Goal: Information Seeking & Learning: Learn about a topic

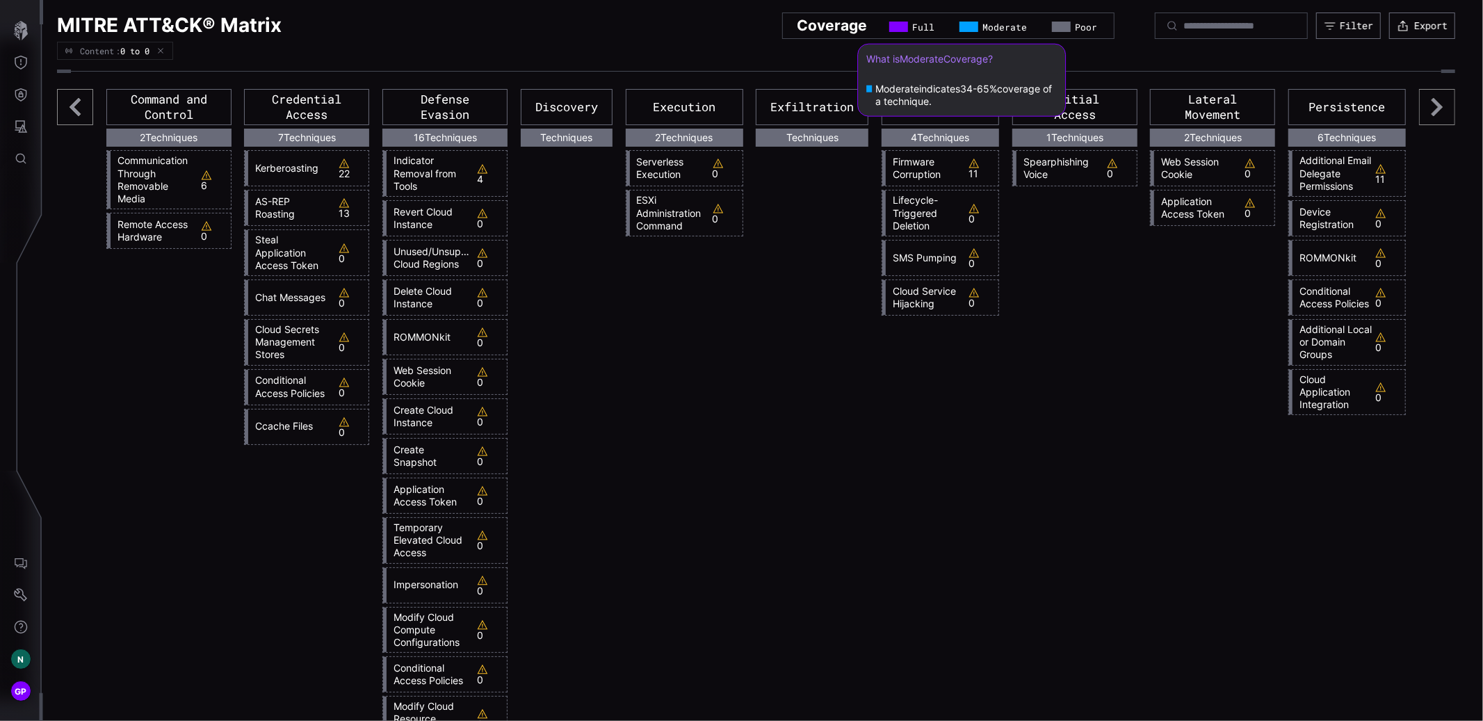
click at [960, 29] on div "Moderate" at bounding box center [995, 27] width 70 height 11
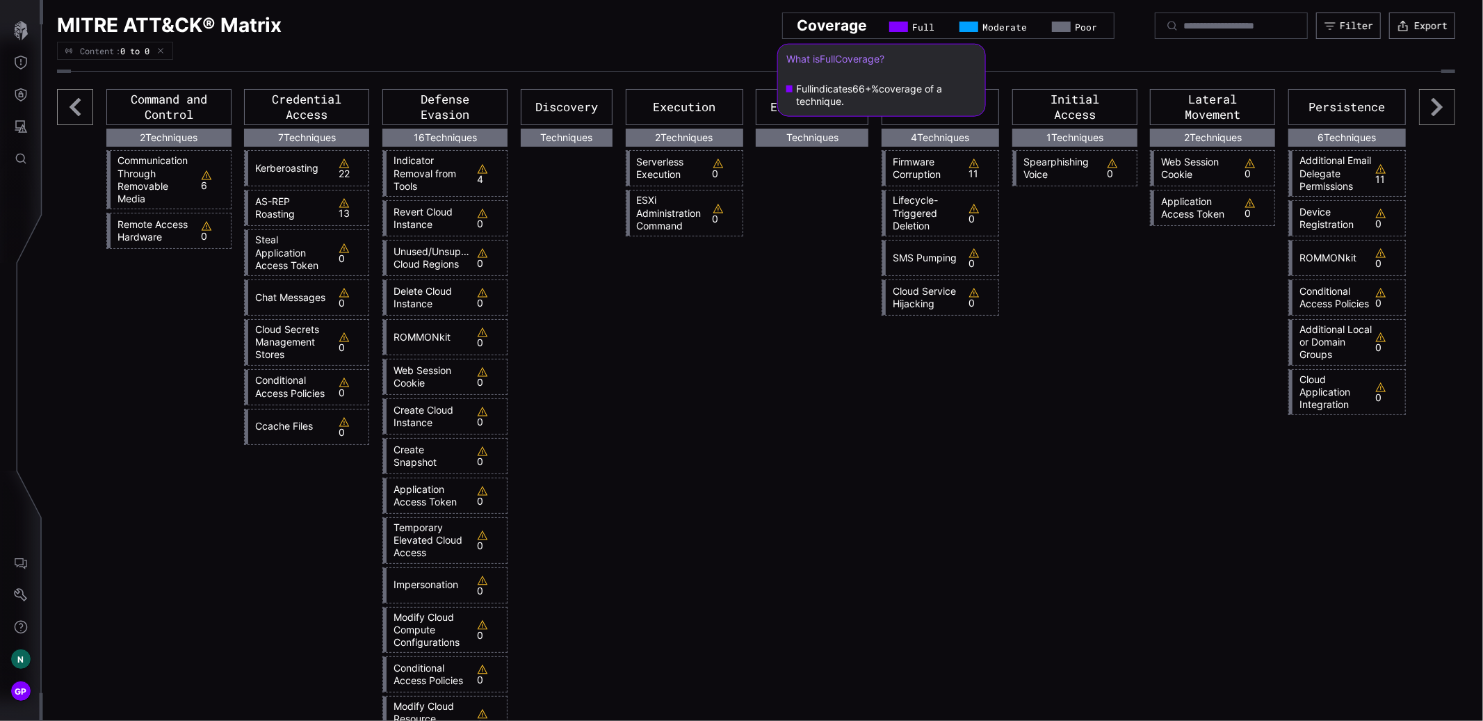
click at [912, 30] on span "Full" at bounding box center [923, 27] width 22 height 11
drag, startPoint x: 885, startPoint y: 30, endPoint x: 903, endPoint y: 33, distance: 17.6
click at [912, 30] on span "Full" at bounding box center [923, 27] width 22 height 11
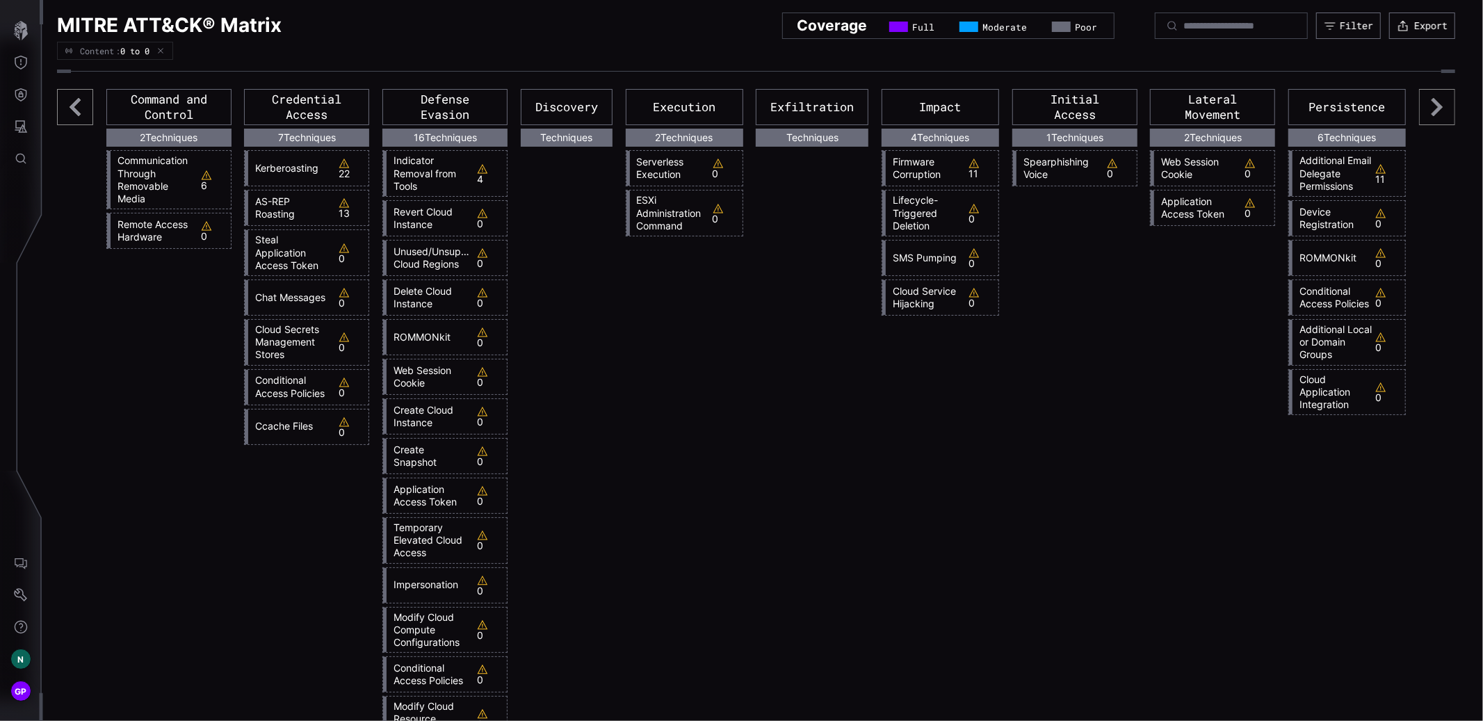
drag, startPoint x: 1104, startPoint y: 34, endPoint x: 1068, endPoint y: 30, distance: 36.4
click at [1089, 31] on div "MITRE ATT&CK® Matrix Coverage Full Moderate Poor Filter Export" at bounding box center [756, 26] width 1398 height 26
drag, startPoint x: 1067, startPoint y: 30, endPoint x: 1227, endPoint y: 38, distance: 160.8
click at [1067, 30] on div "Coverage Full Moderate Poor" at bounding box center [948, 26] width 332 height 26
click at [1346, 29] on div "Filter" at bounding box center [1356, 26] width 31 height 12
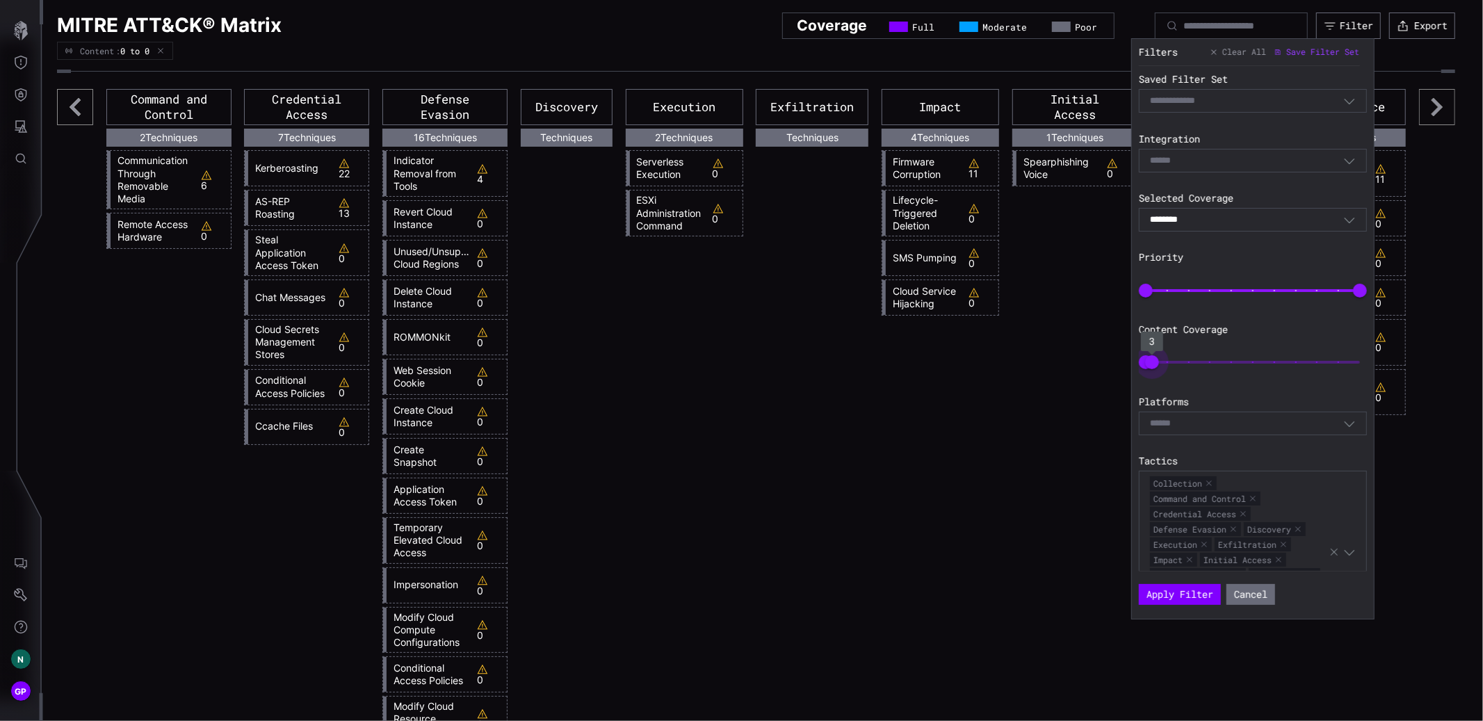
type input "***"
drag, startPoint x: 1152, startPoint y: 361, endPoint x: 1480, endPoint y: 368, distance: 328.3
click at [1480, 368] on body "N GP MITRE ATT&CK® Matrix Coverage Full Moderate Poor Filter Export Content : 0…" at bounding box center [741, 360] width 1483 height 721
click at [1179, 210] on div "******** Combined" at bounding box center [1253, 220] width 228 height 24
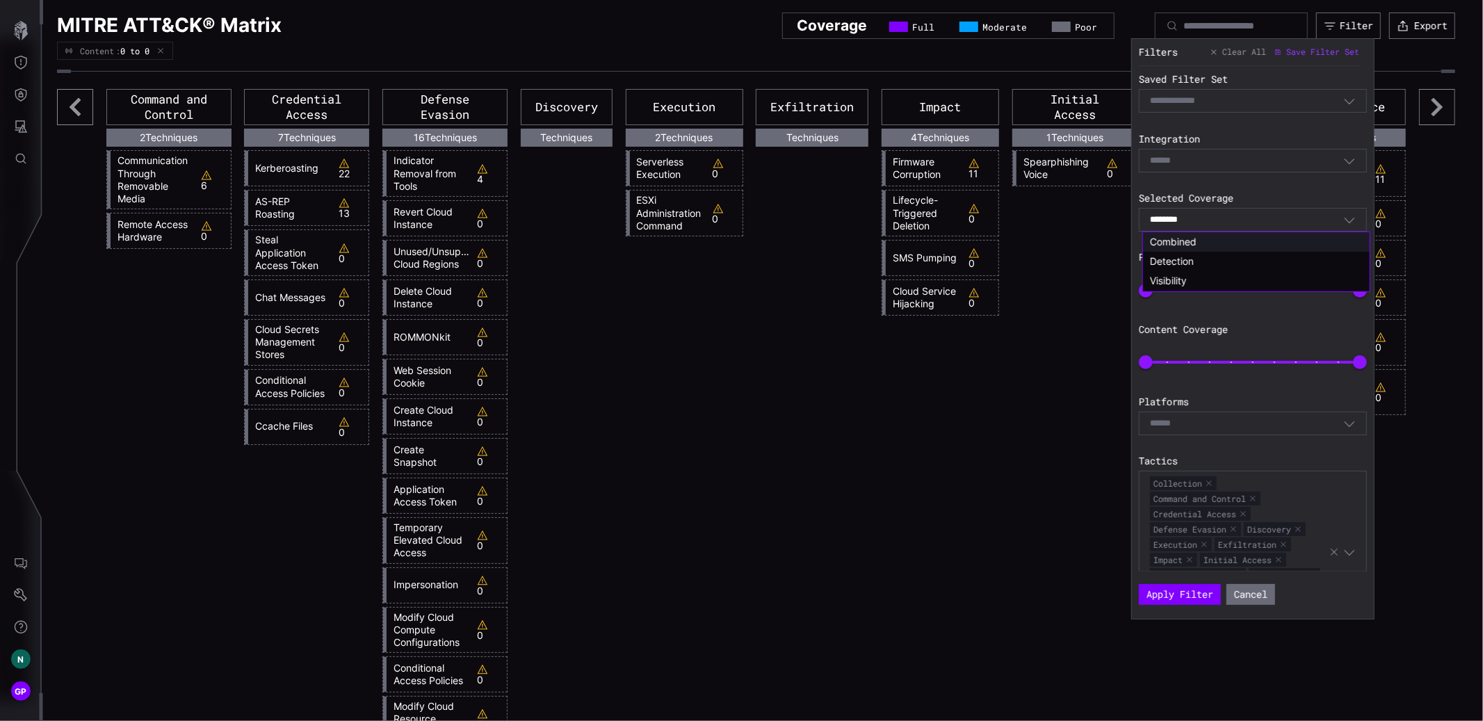
click at [1177, 226] on input "********" at bounding box center [1172, 220] width 45 height 12
drag, startPoint x: 1156, startPoint y: 260, endPoint x: 1170, endPoint y: 257, distance: 13.7
click at [1157, 260] on span "Detection" at bounding box center [1172, 261] width 44 height 12
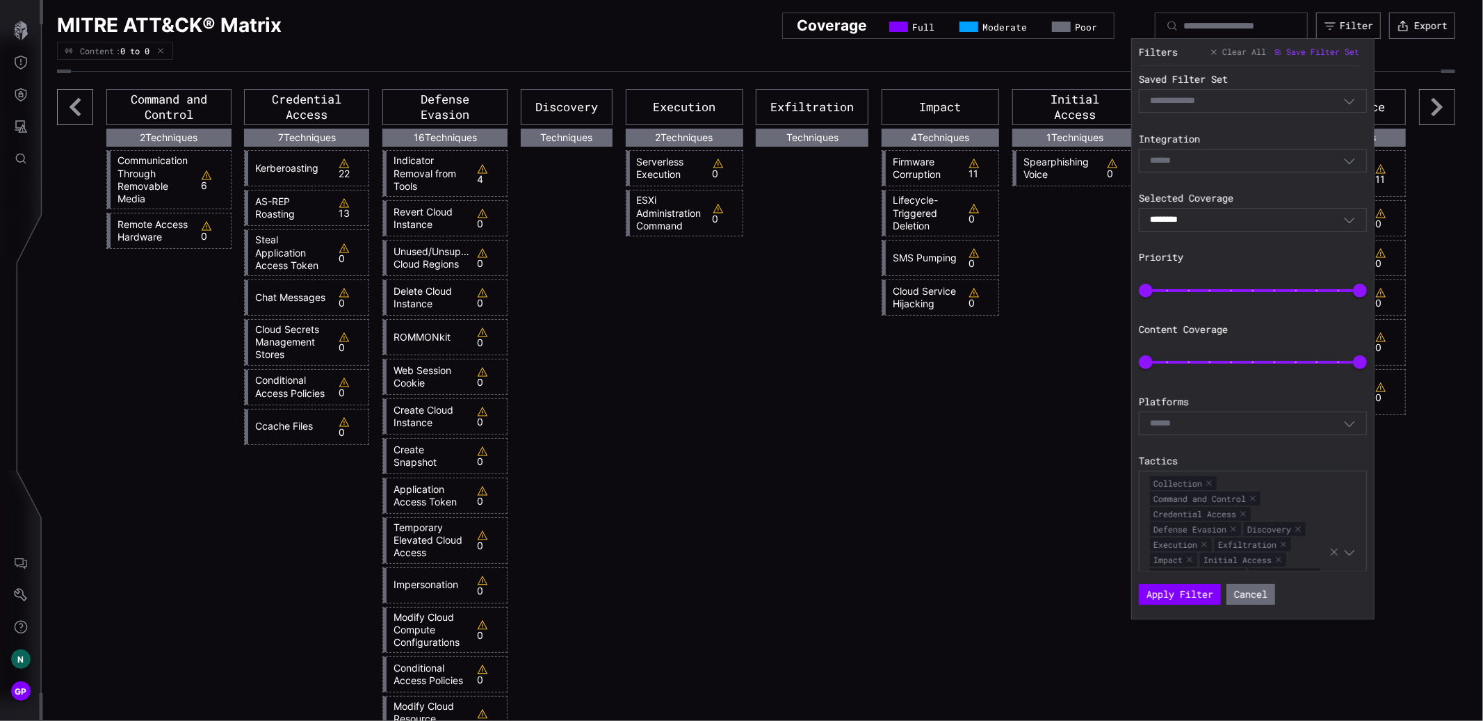
type input "*********"
click at [1190, 593] on button "Apply Filter" at bounding box center [1180, 594] width 74 height 19
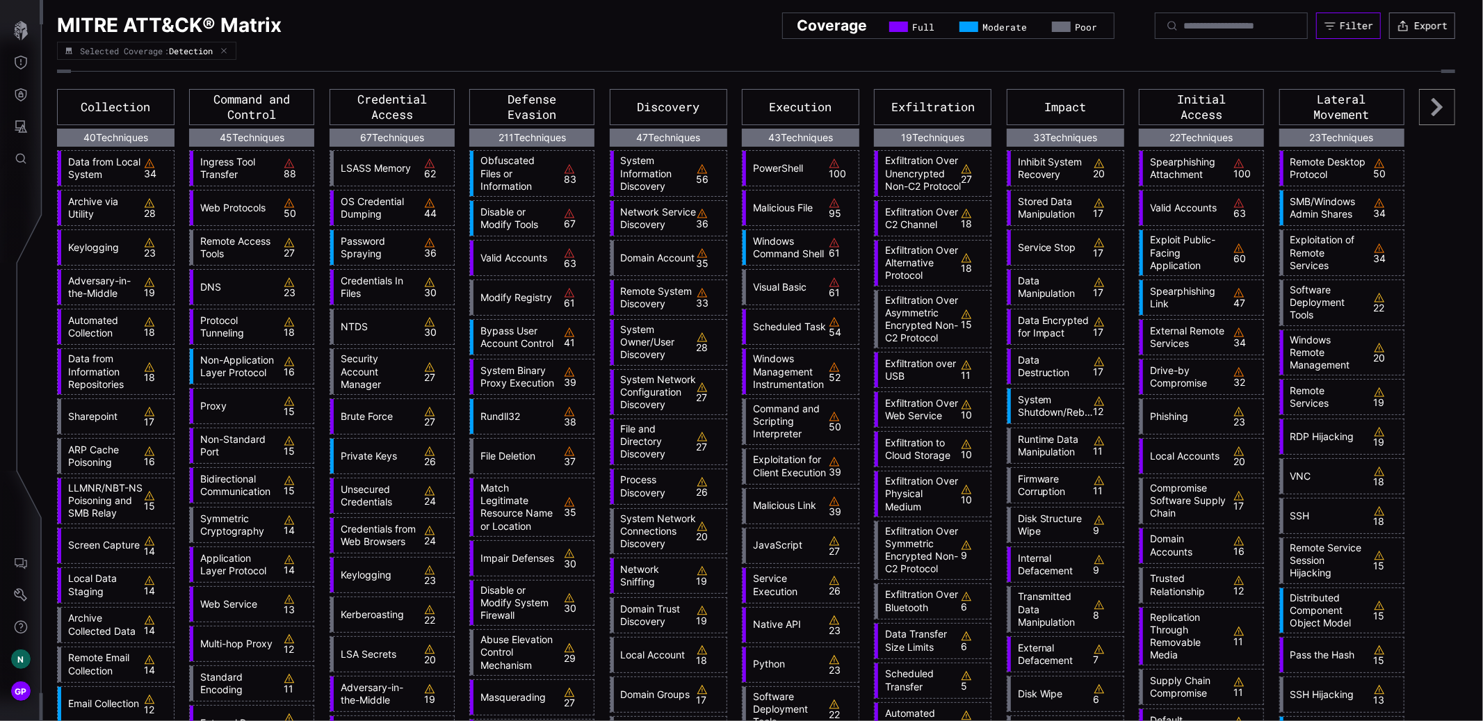
click at [1331, 27] on icon "button" at bounding box center [1330, 25] width 13 height 13
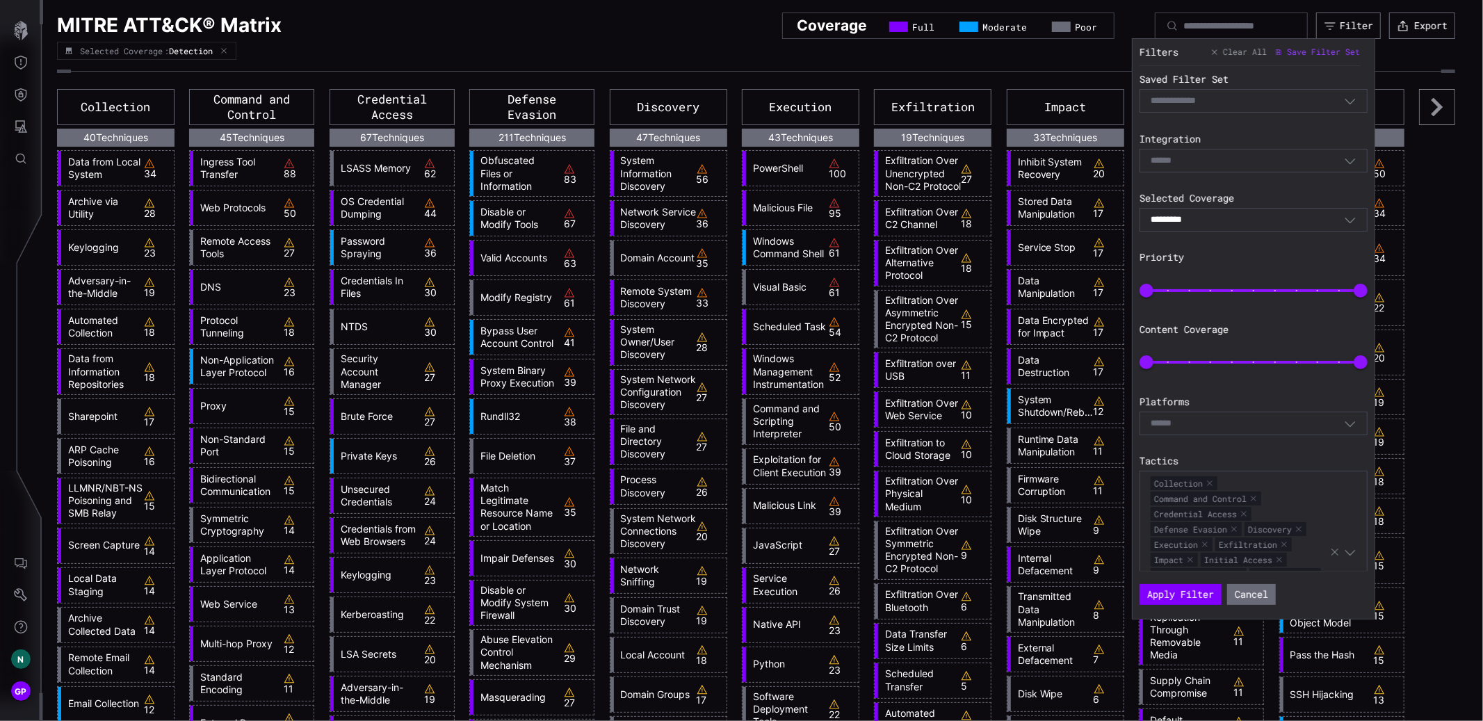
click at [1217, 160] on div "Select" at bounding box center [1247, 160] width 193 height 13
click at [1226, 109] on div "Select Filter" at bounding box center [1254, 101] width 228 height 24
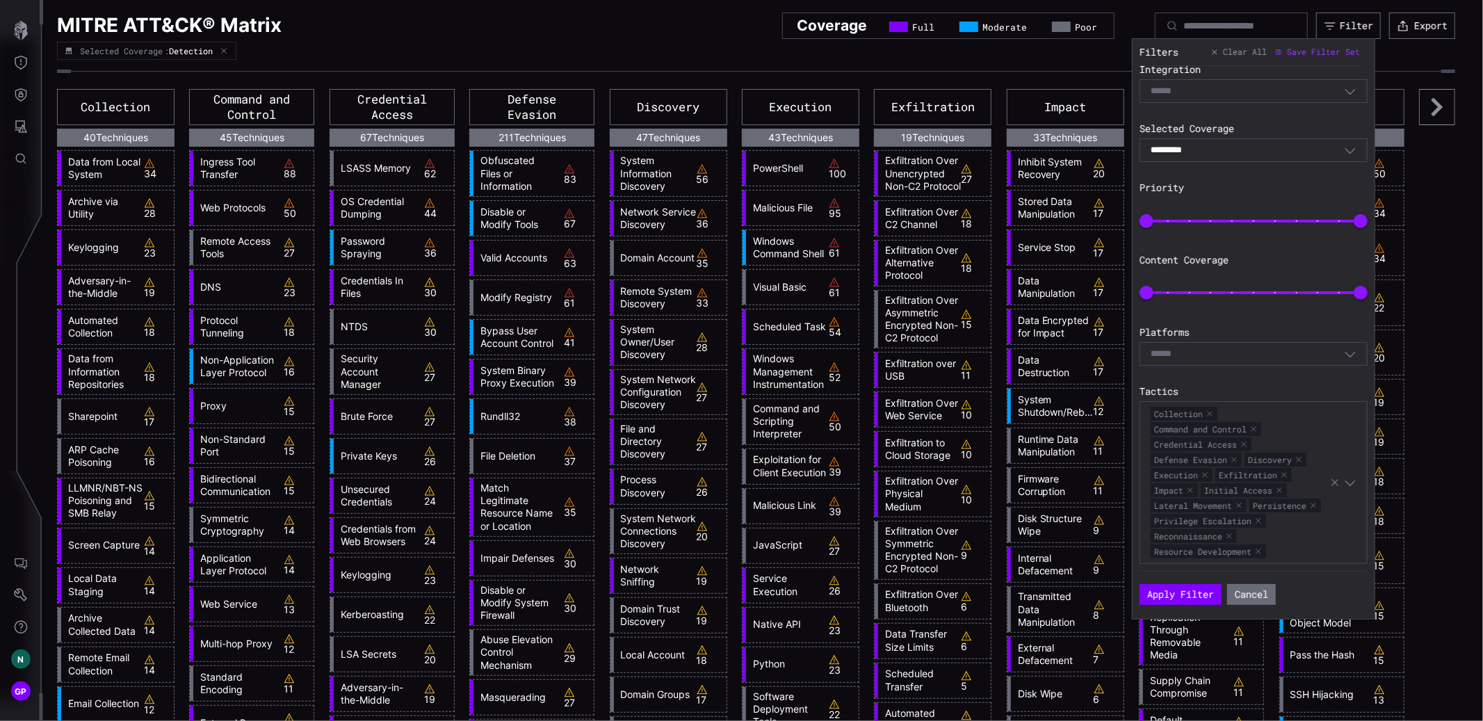
click at [1212, 348] on div "Select" at bounding box center [1247, 354] width 193 height 13
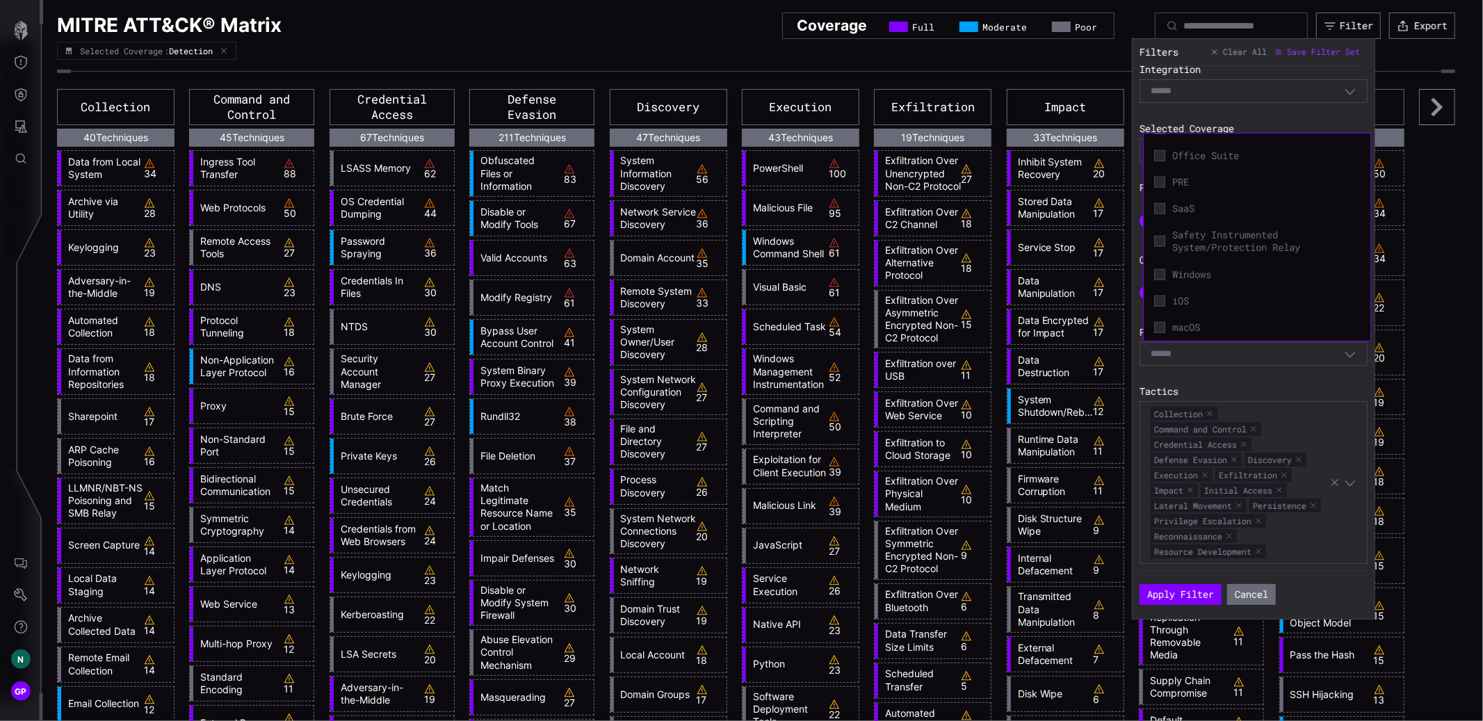
scroll to position [0, 0]
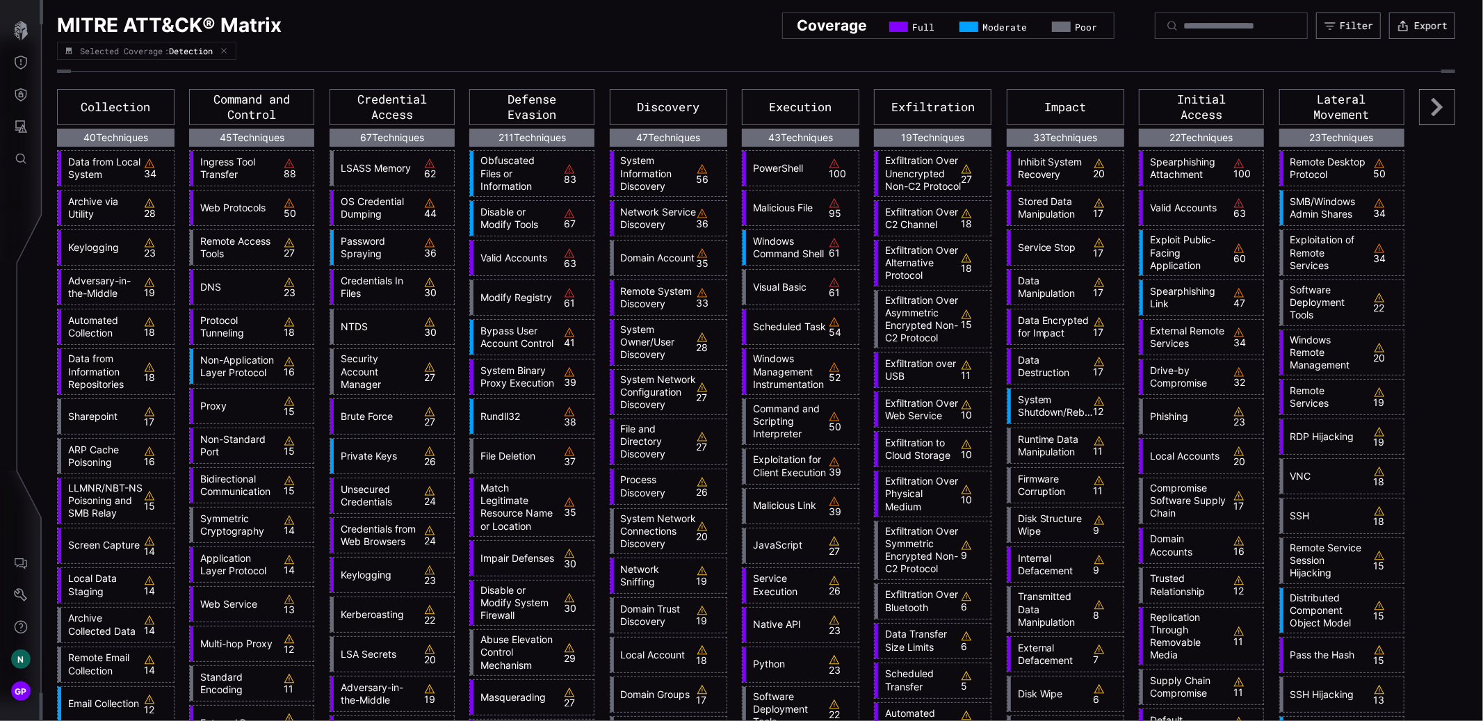
click at [1078, 58] on div "Selected Coverage : Detection" at bounding box center [756, 51] width 1398 height 18
click at [1356, 35] on button "Filter" at bounding box center [1348, 26] width 64 height 26
drag, startPoint x: 786, startPoint y: 54, endPoint x: 855, endPoint y: 51, distance: 68.9
click at [786, 54] on div "Selected Coverage : Detection" at bounding box center [756, 51] width 1398 height 18
